Goal: Use online tool/utility: Utilize a website feature to perform a specific function

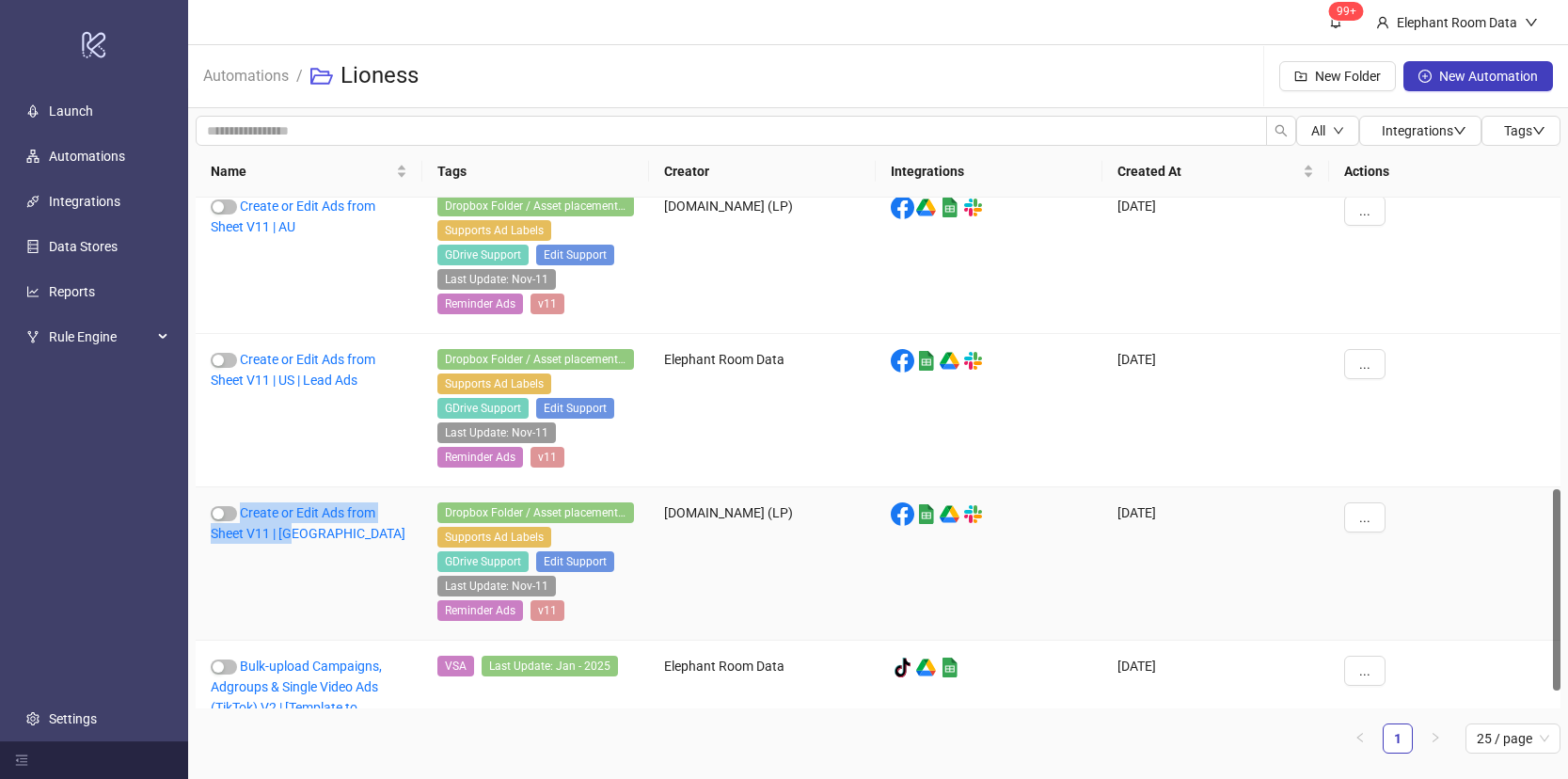
scroll to position [593, 0]
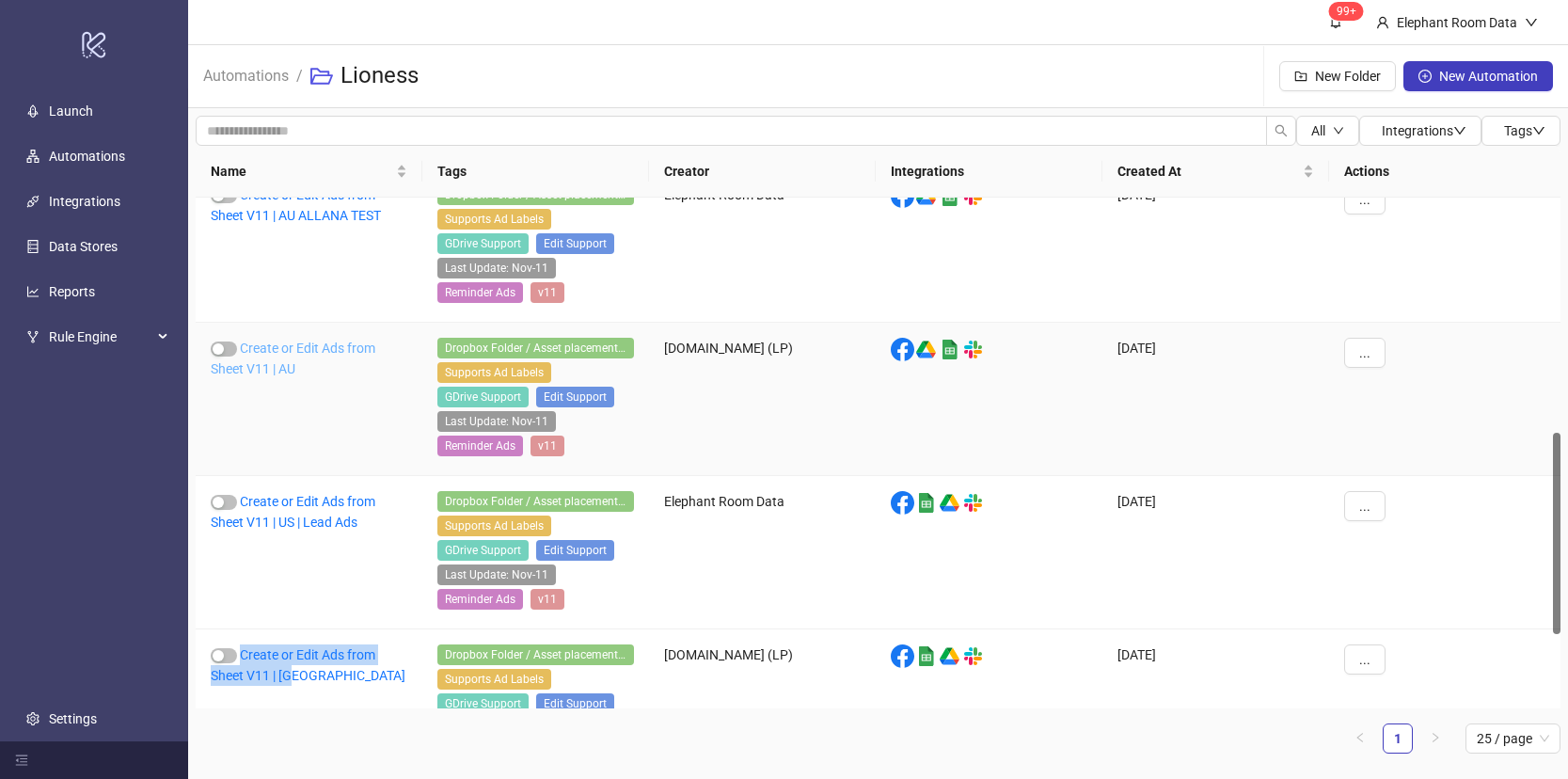
click at [333, 352] on link "Create or Edit Ads from Sheet V11 | AU" at bounding box center [293, 358] width 164 height 36
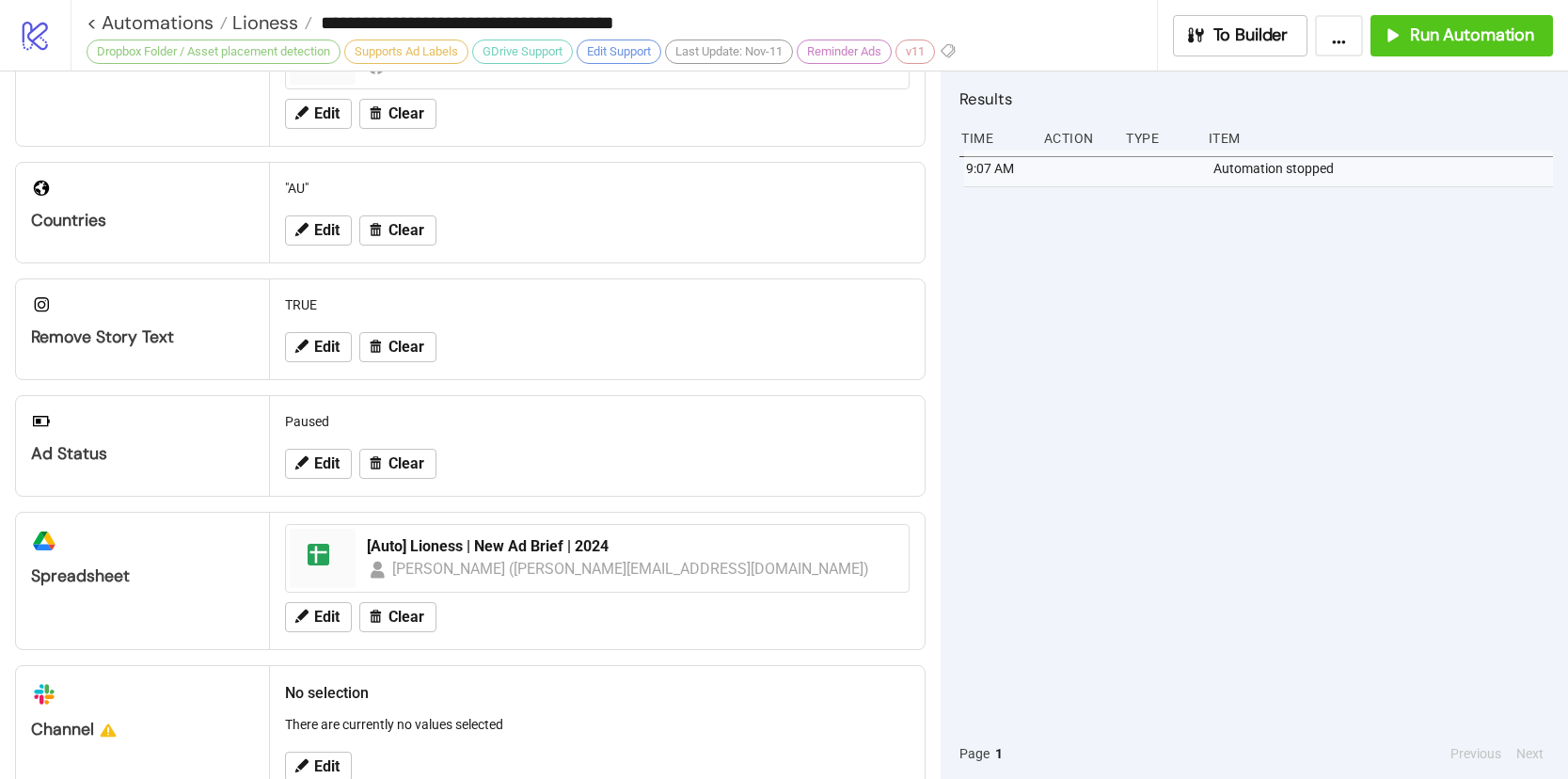
scroll to position [660, 0]
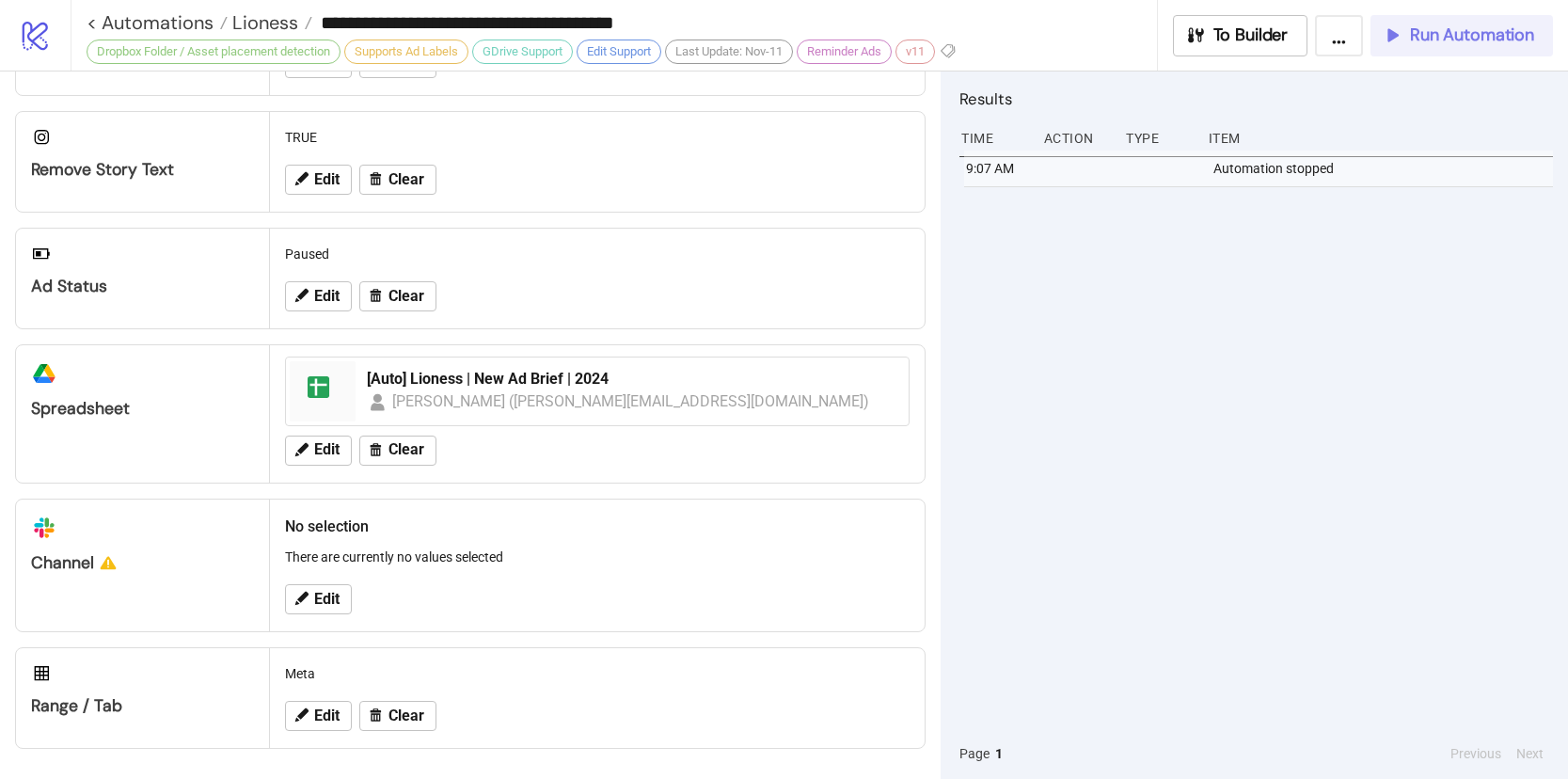
click at [1420, 47] on button "Run Automation" at bounding box center [1462, 35] width 183 height 42
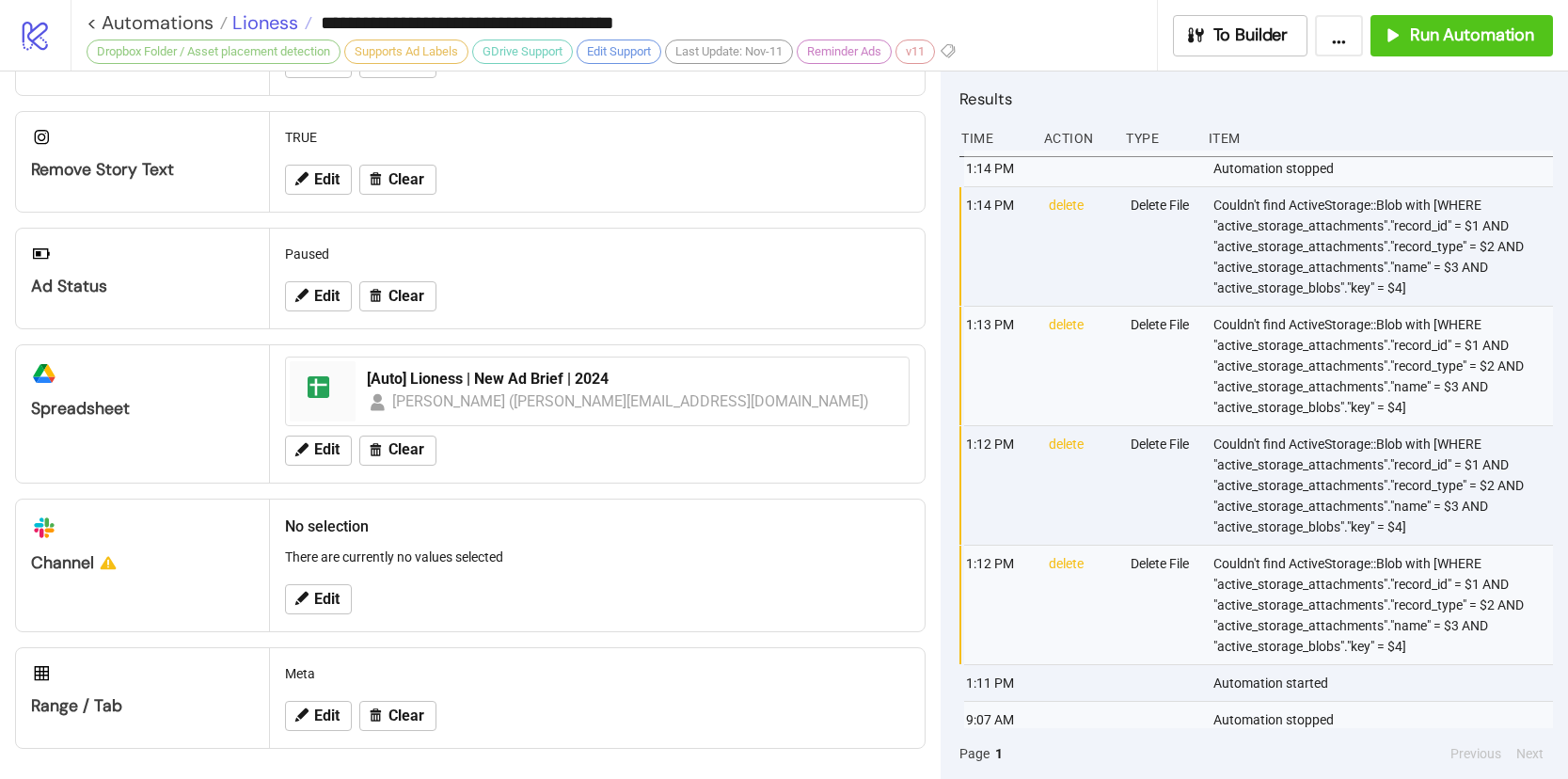
click at [261, 26] on span "Lioness" at bounding box center [263, 22] width 71 height 24
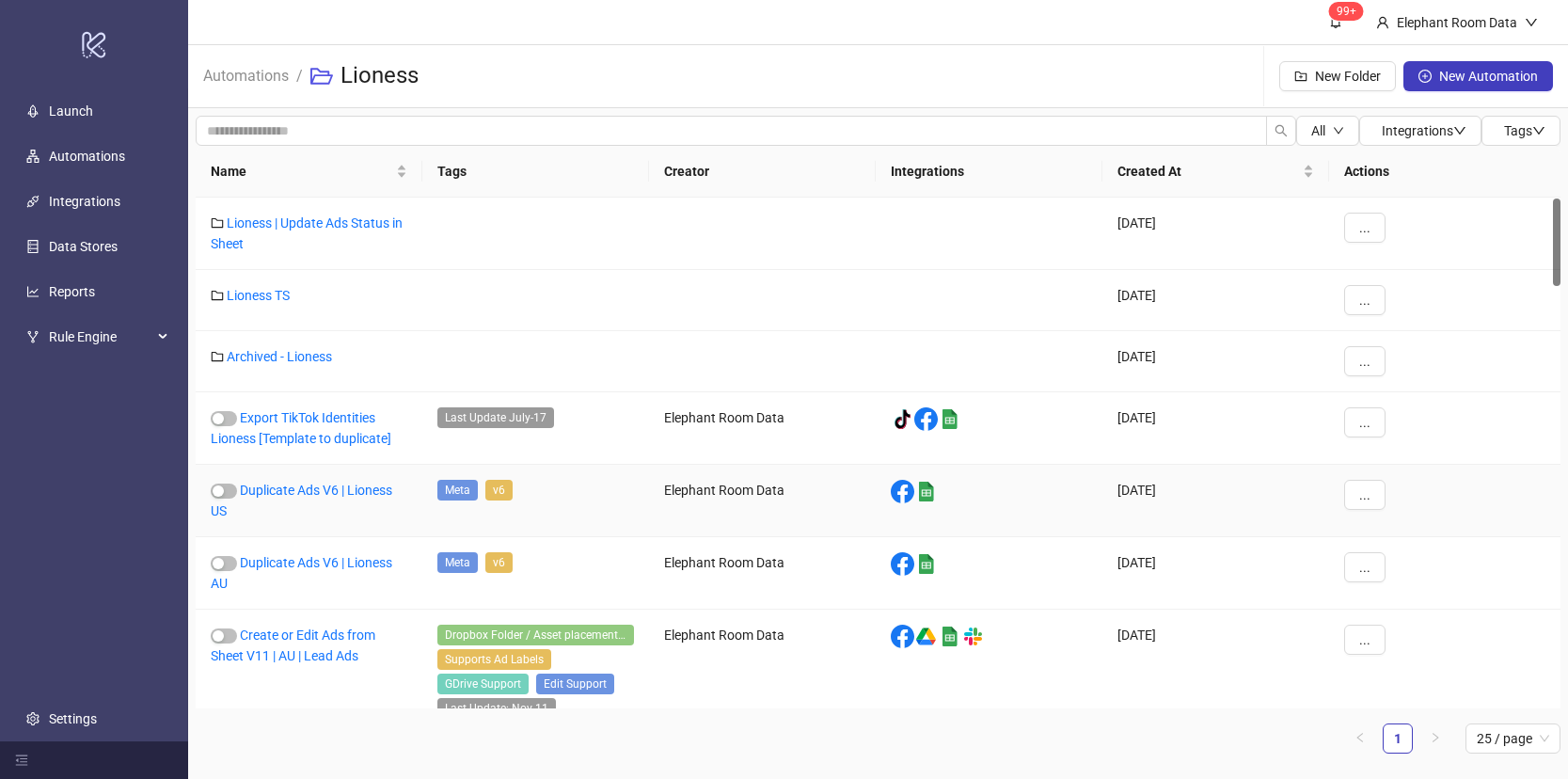
scroll to position [33, 0]
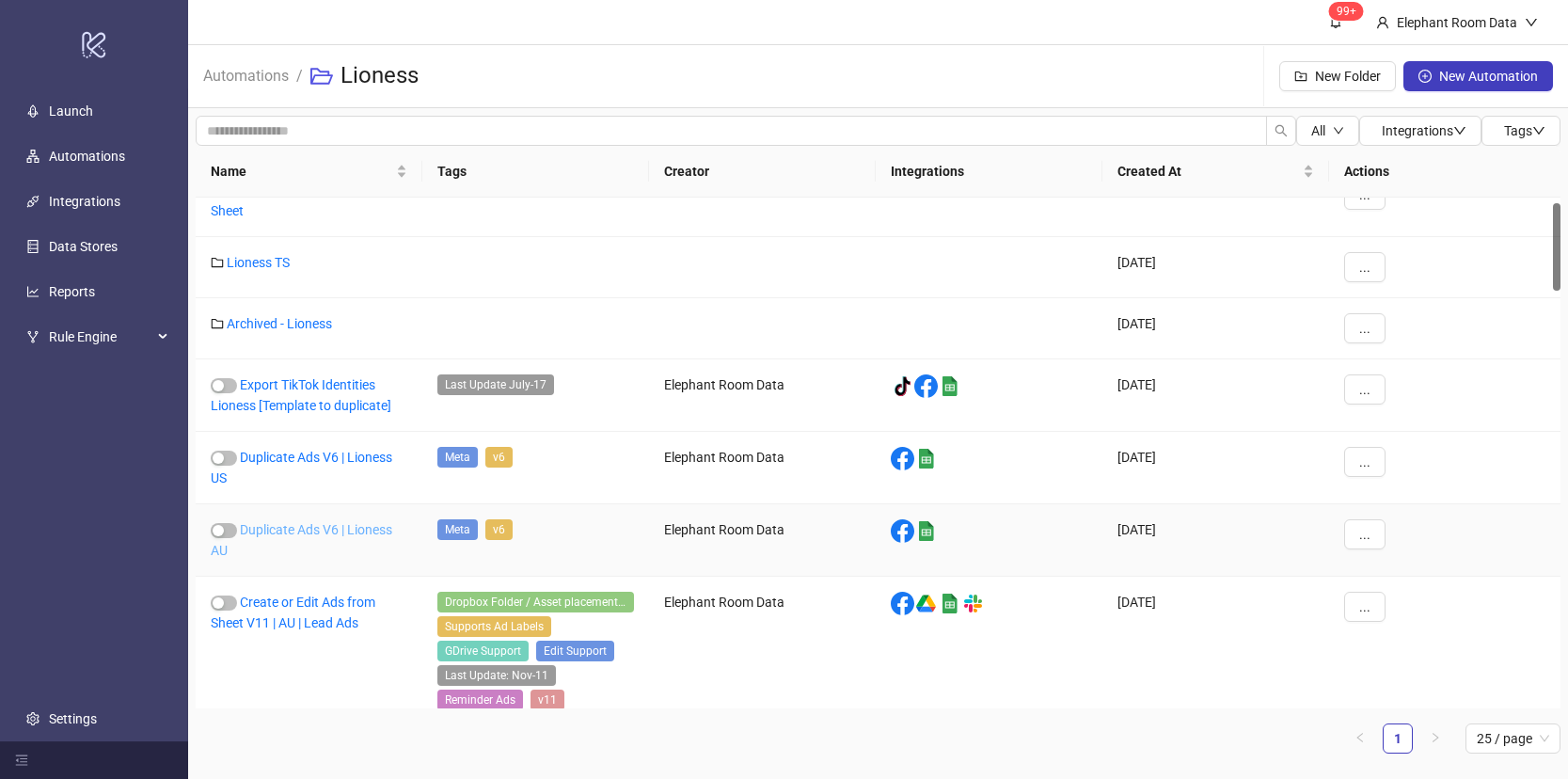
click at [347, 532] on link "Duplicate Ads V6 | Lioness AU" at bounding box center [302, 540] width 182 height 36
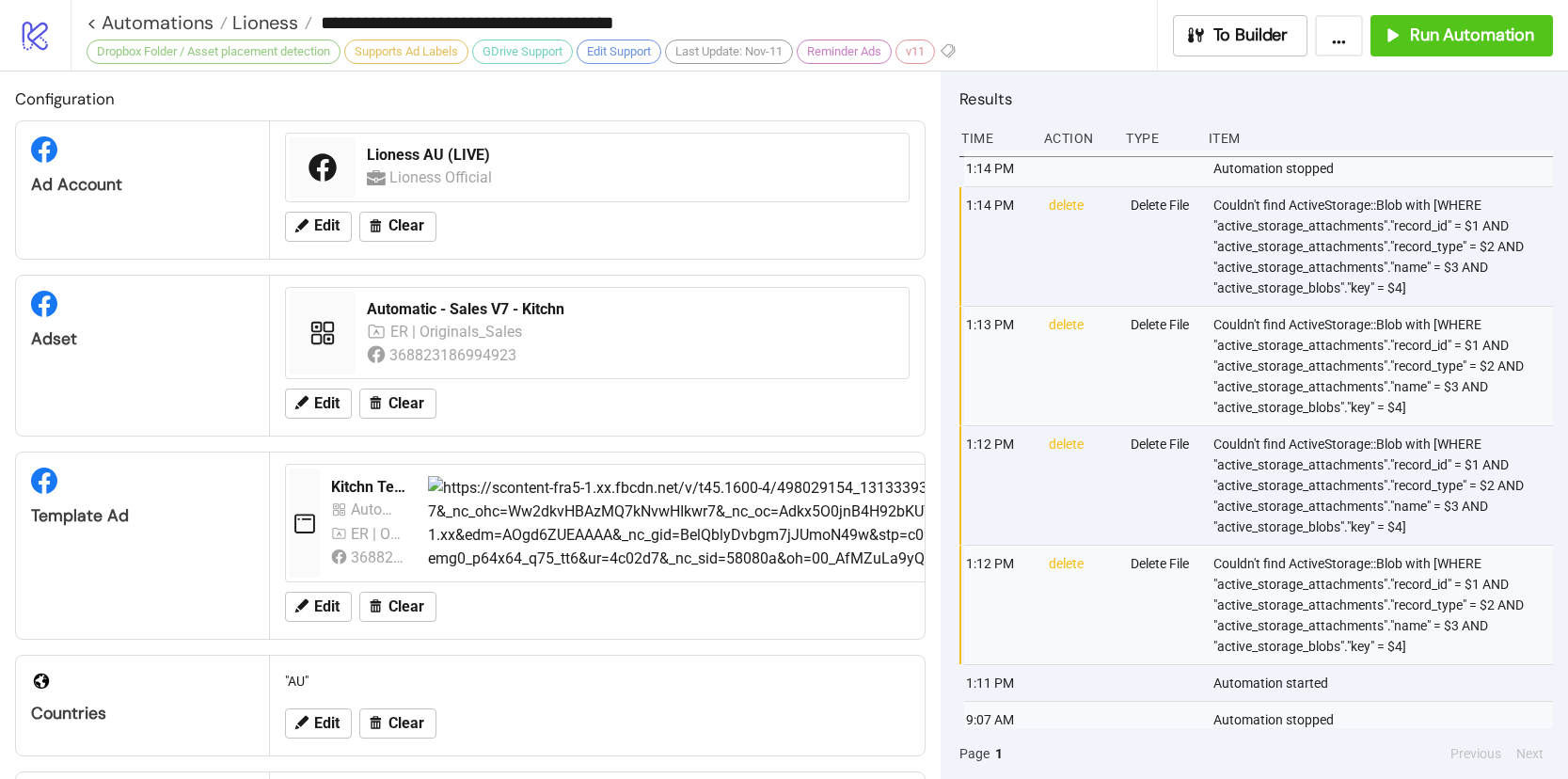
type input "**********"
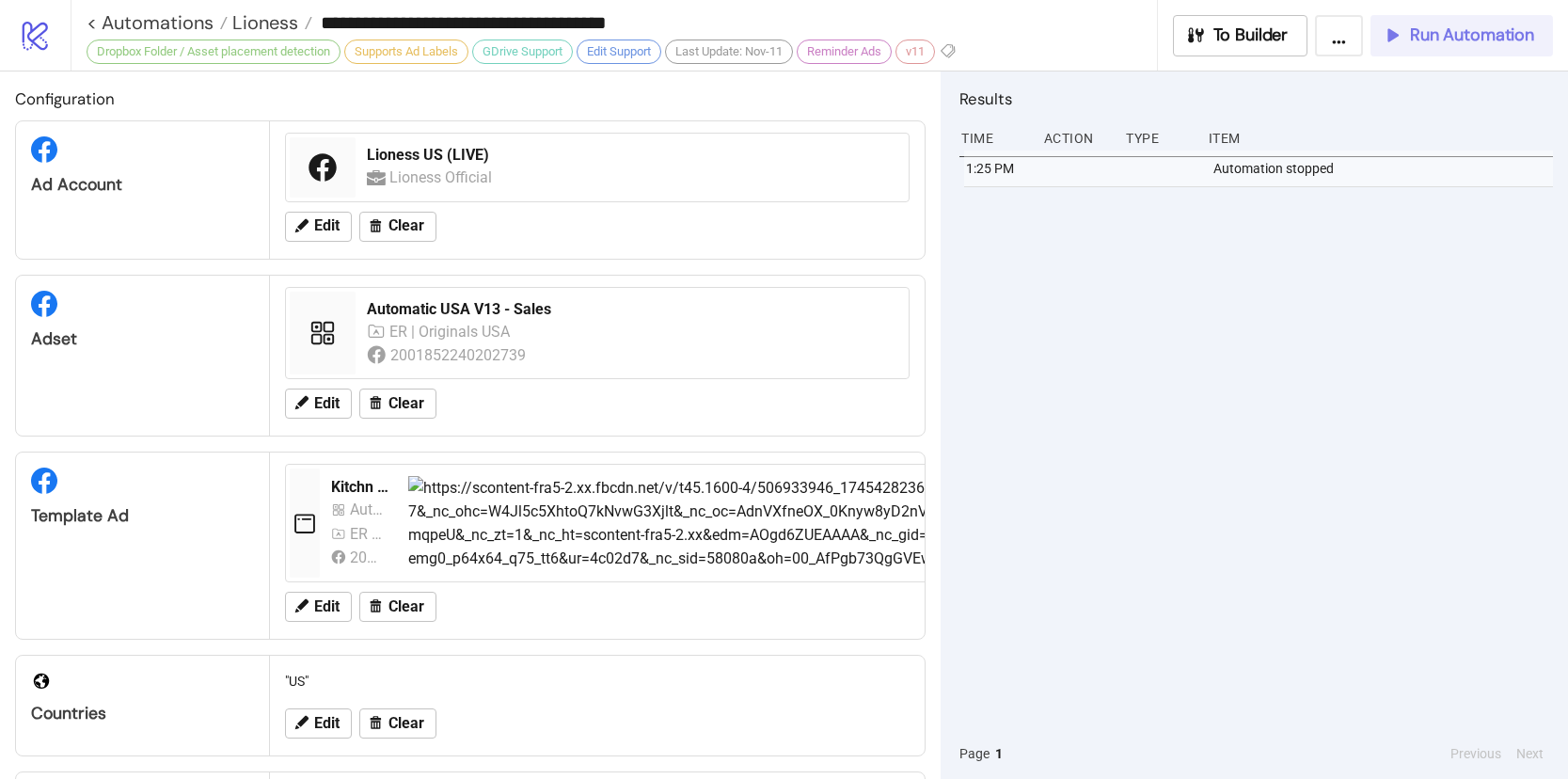
click at [1445, 30] on span "Run Automation" at bounding box center [1473, 35] width 125 height 21
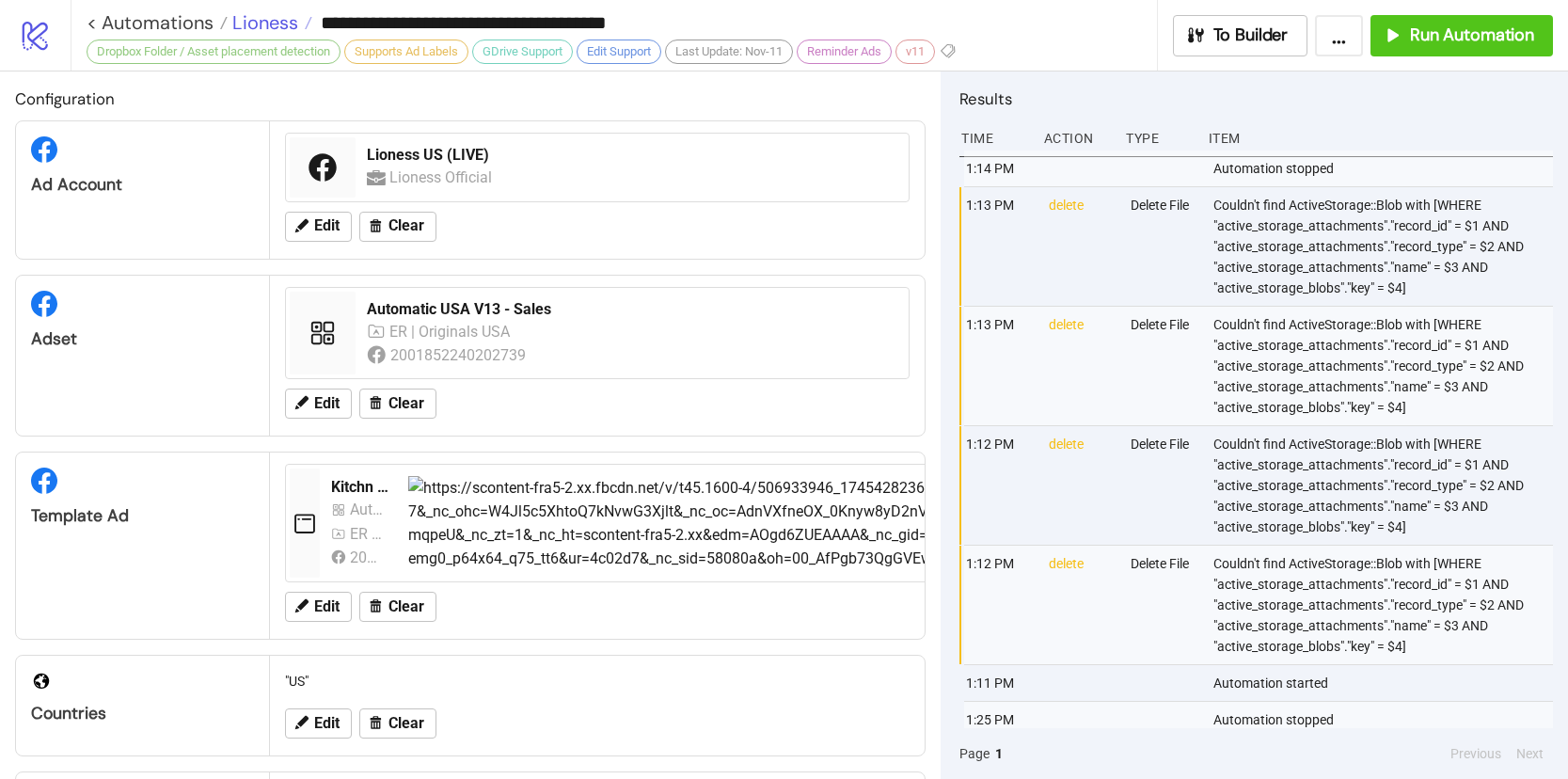
click at [282, 22] on span "Lioness" at bounding box center [263, 22] width 71 height 24
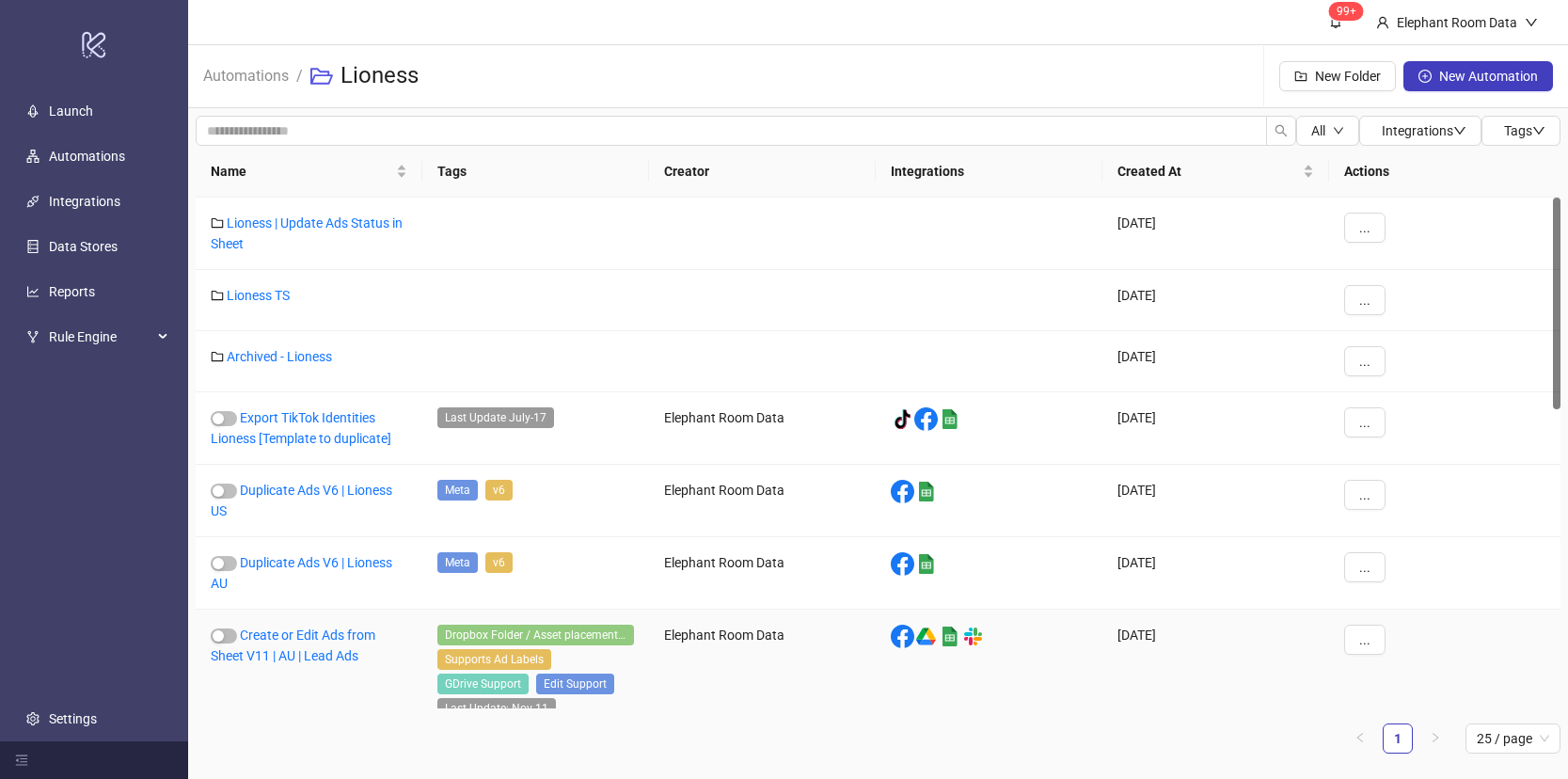
scroll to position [4, 0]
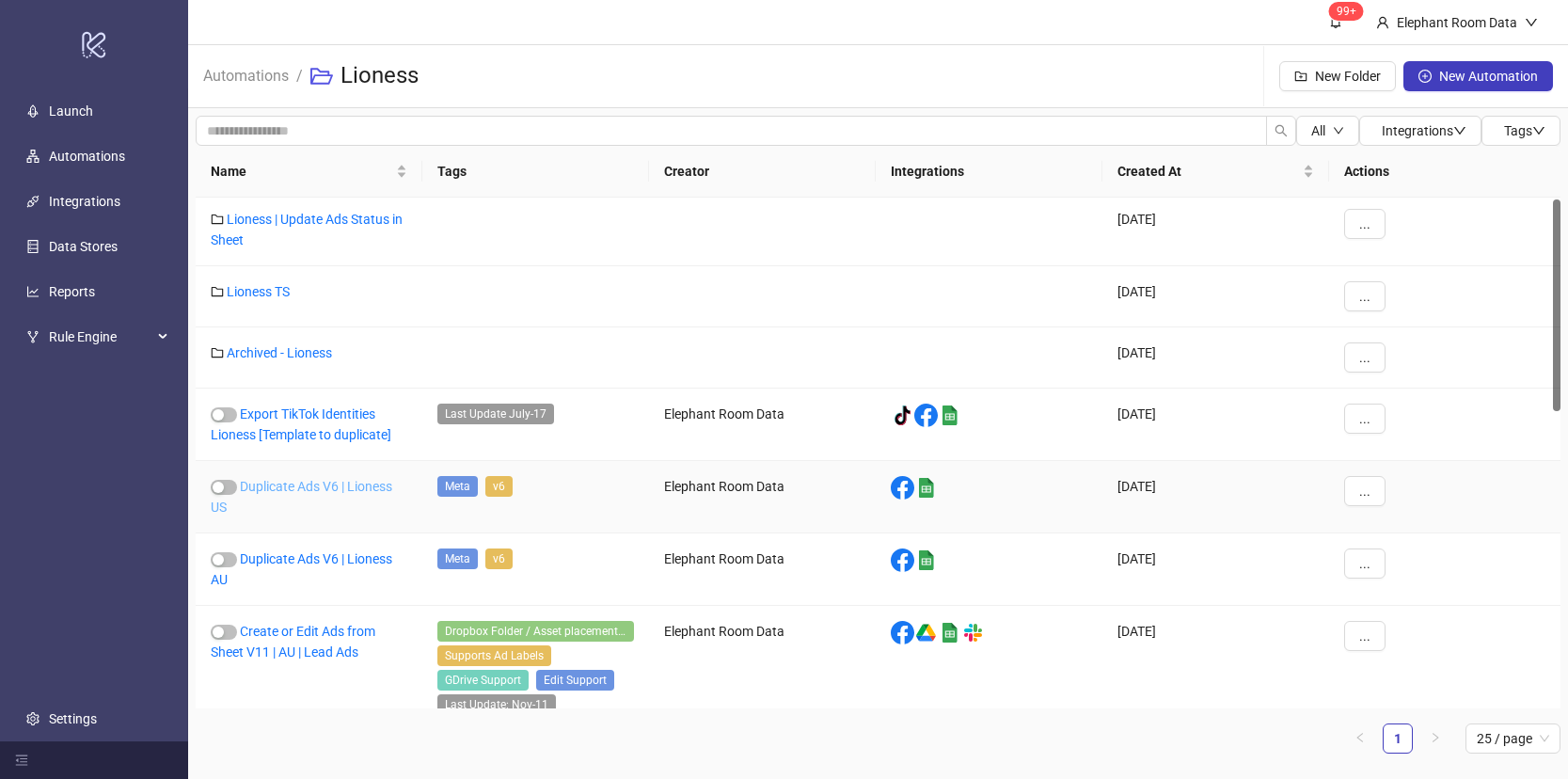
click at [361, 487] on link "Duplicate Ads V6 | Lioness US" at bounding box center [302, 496] width 182 height 36
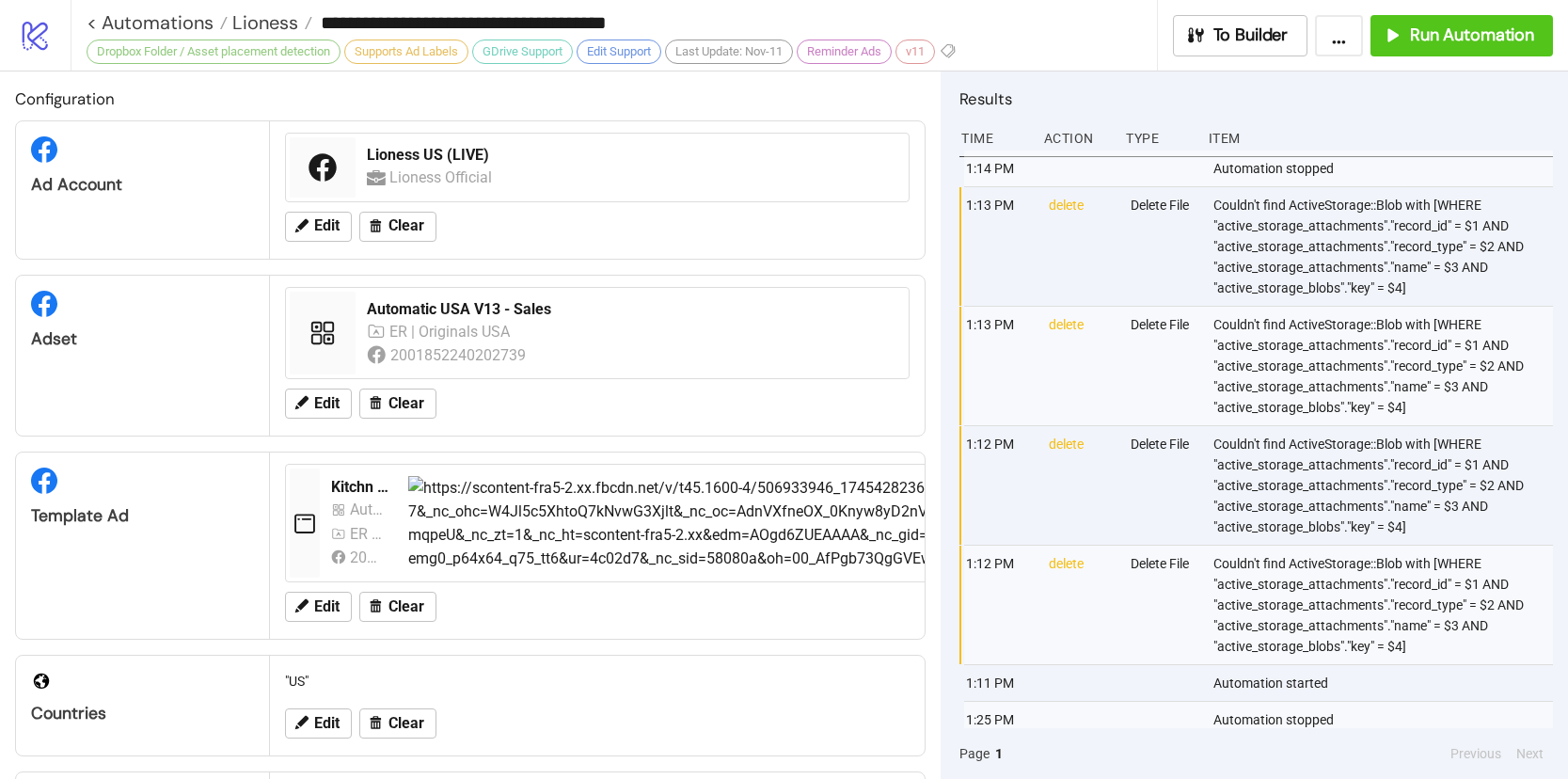
type input "**********"
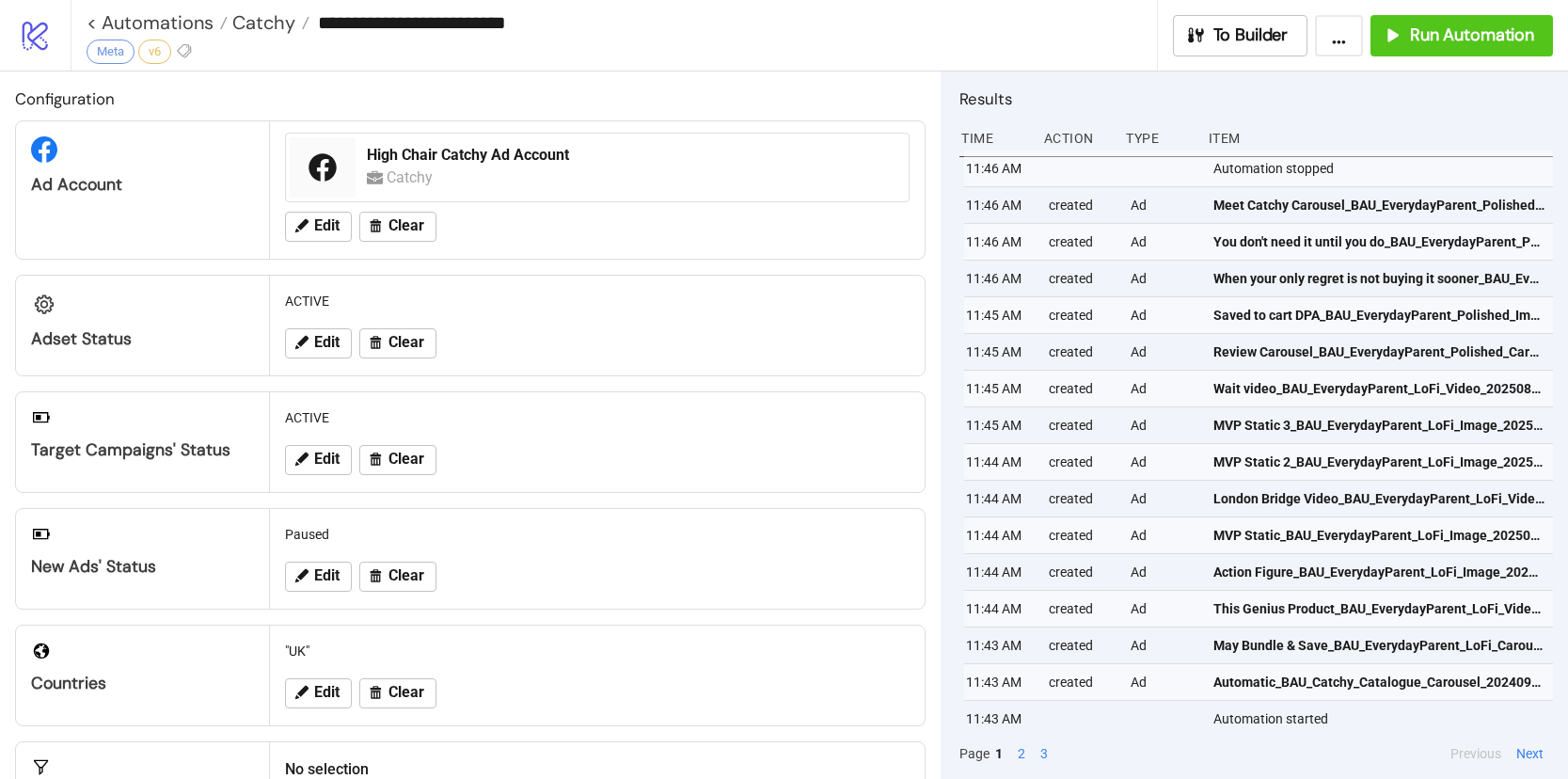
scroll to position [396, 0]
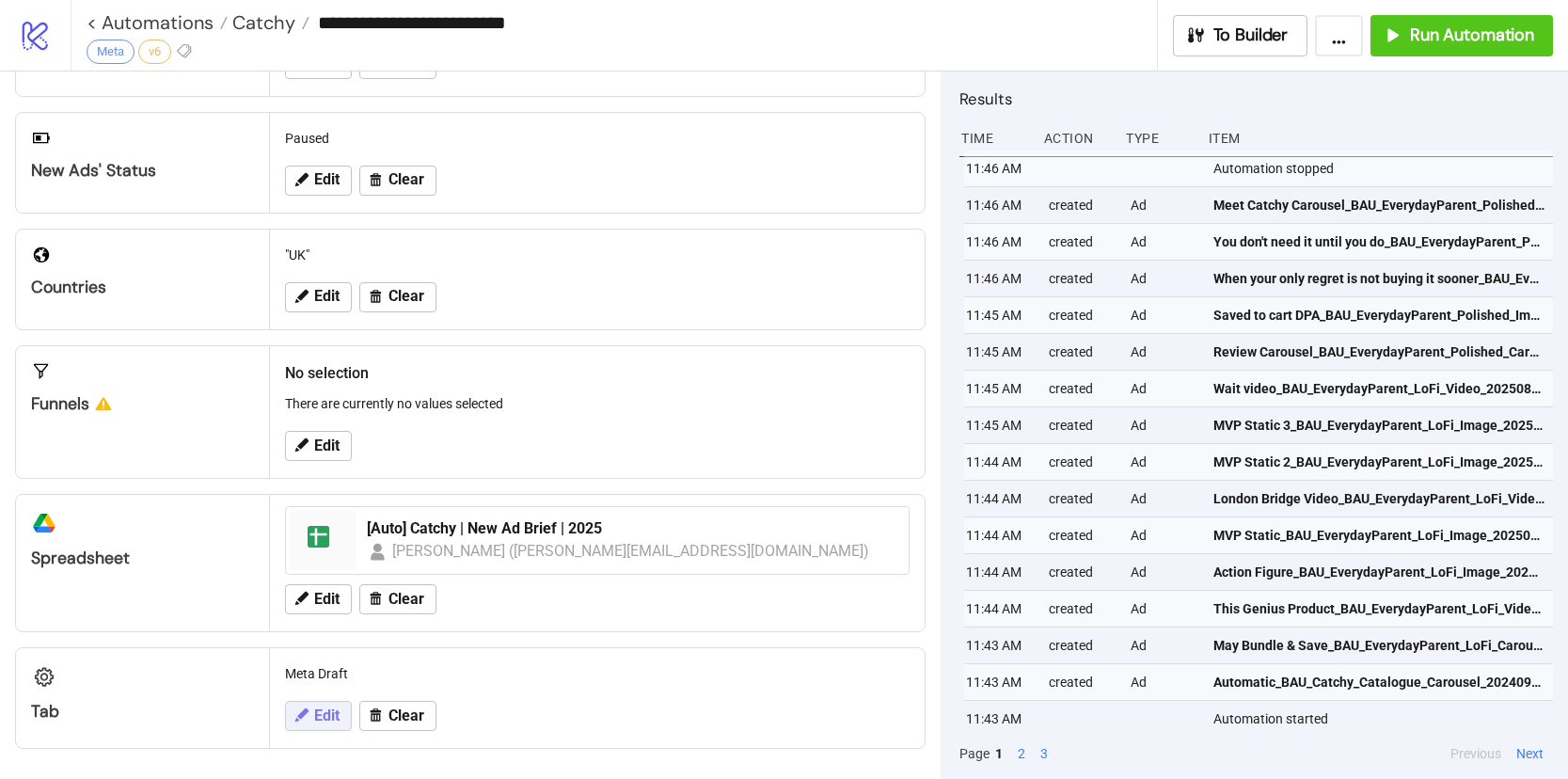
click at [306, 714] on icon at bounding box center [301, 714] width 17 height 17
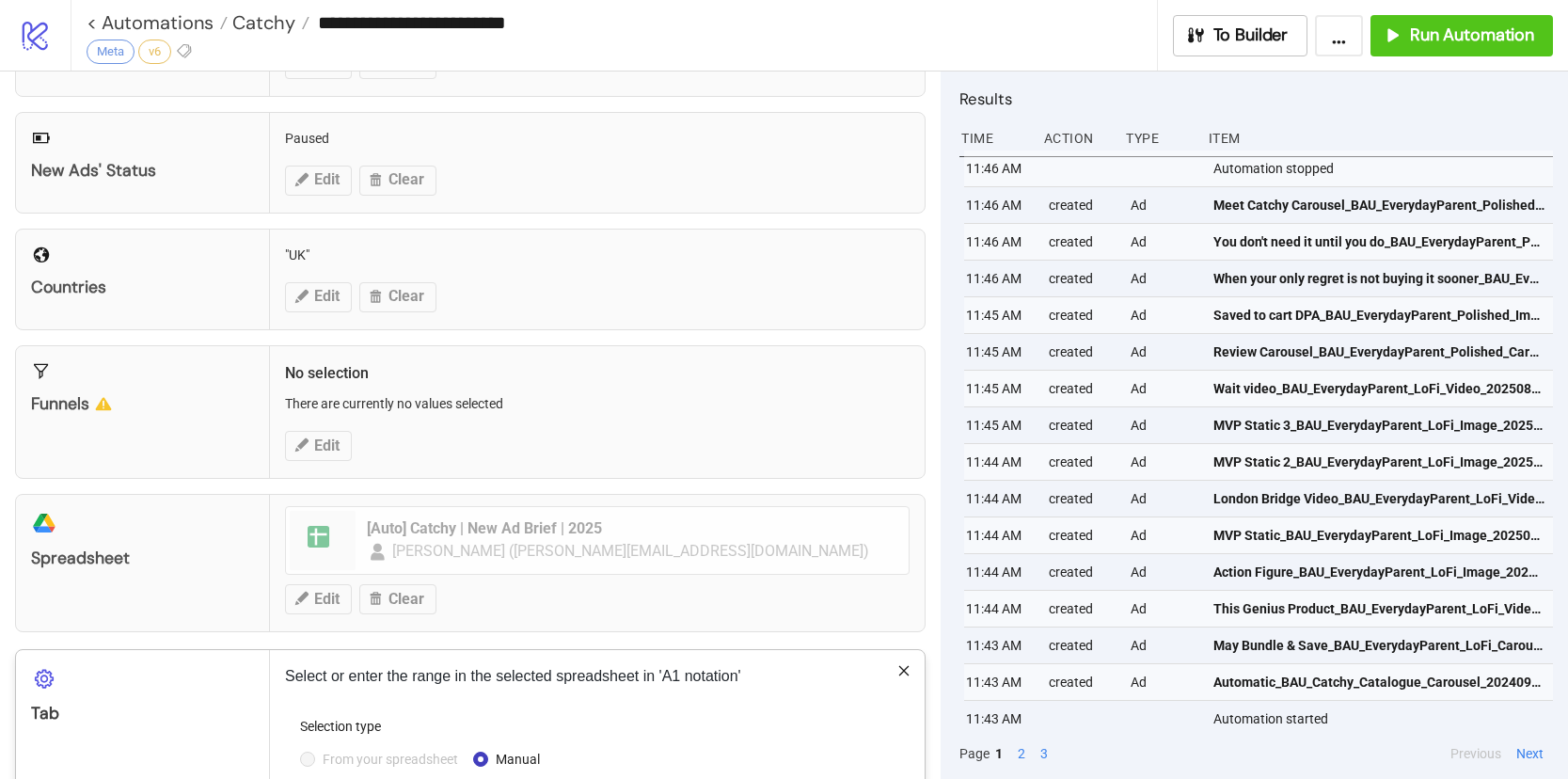
scroll to position [585, 0]
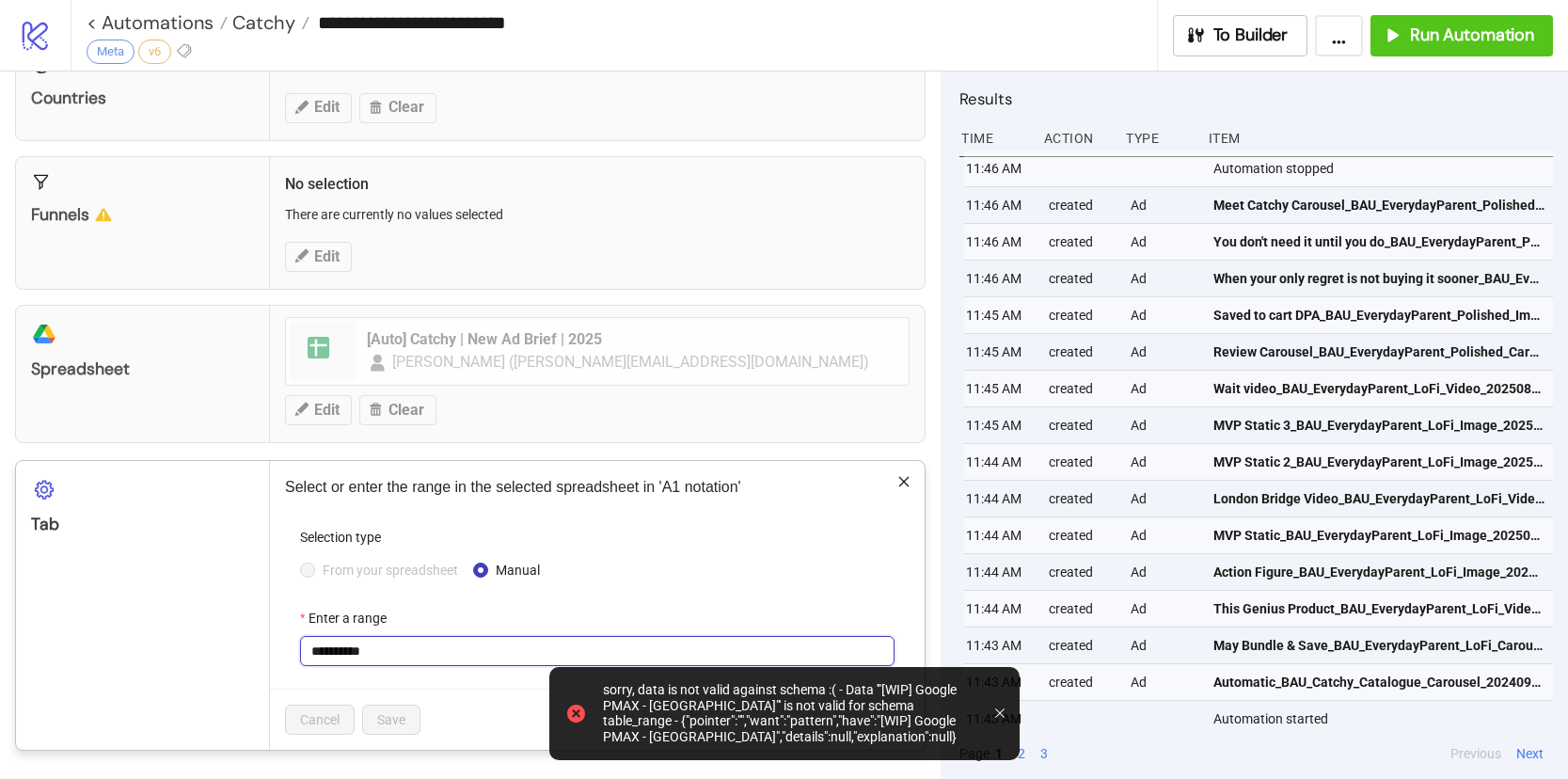
drag, startPoint x: 349, startPoint y: 647, endPoint x: 408, endPoint y: 641, distance: 59.3
click at [408, 641] on input "**********" at bounding box center [597, 651] width 594 height 30
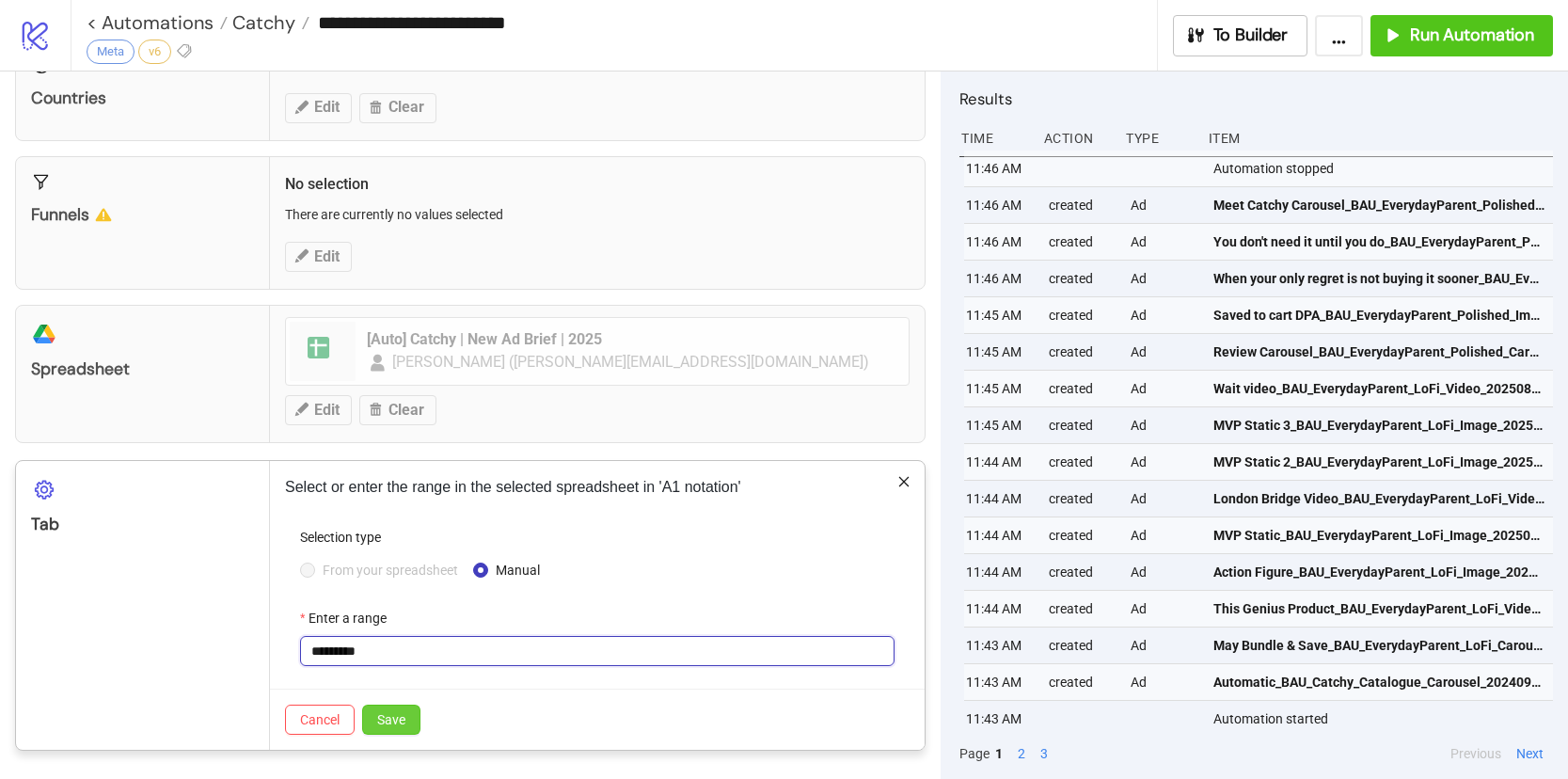
type input "*********"
click at [385, 726] on span "Save" at bounding box center [391, 719] width 28 height 15
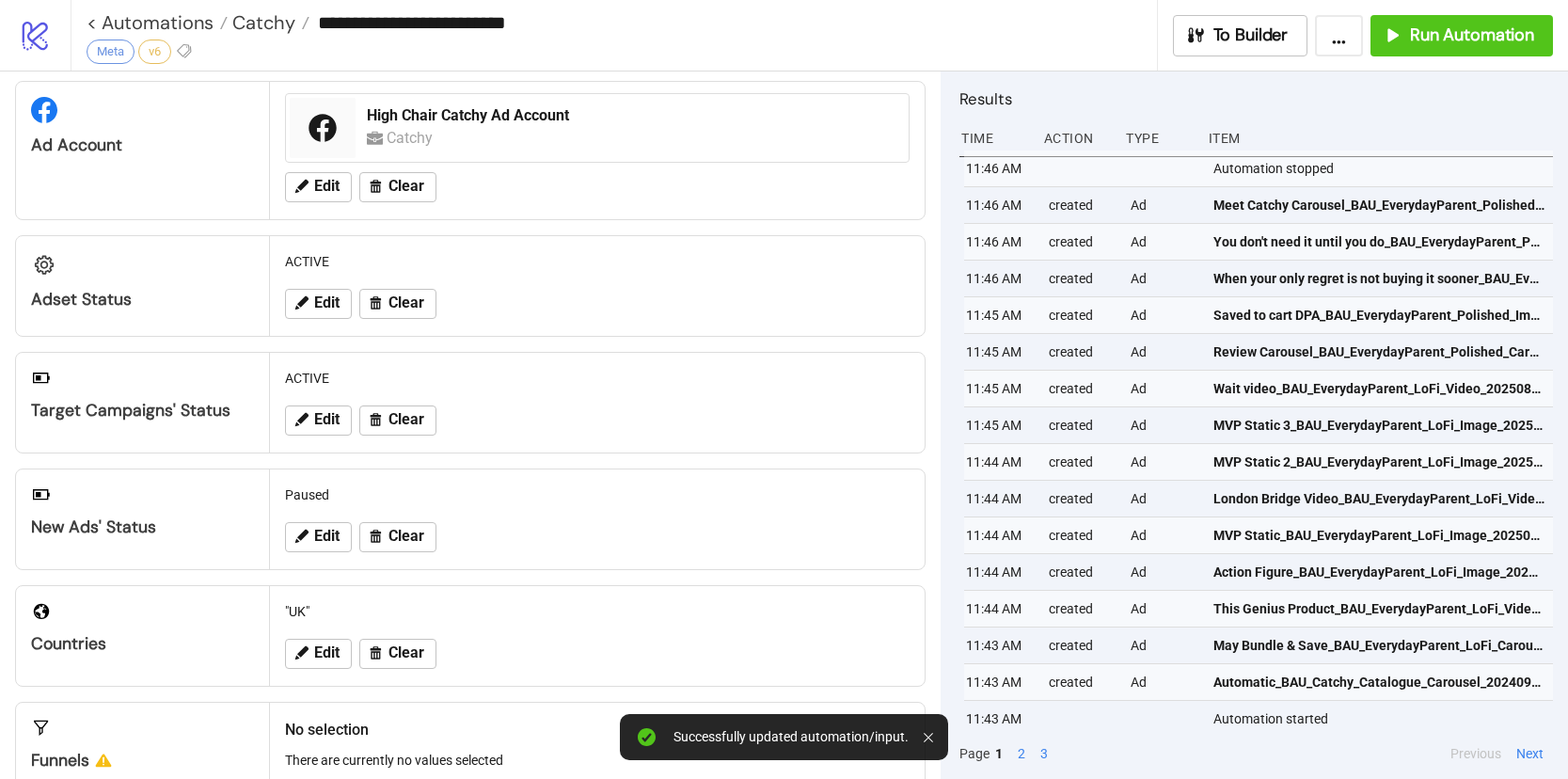
scroll to position [39, 0]
